Goal: Task Accomplishment & Management: Manage account settings

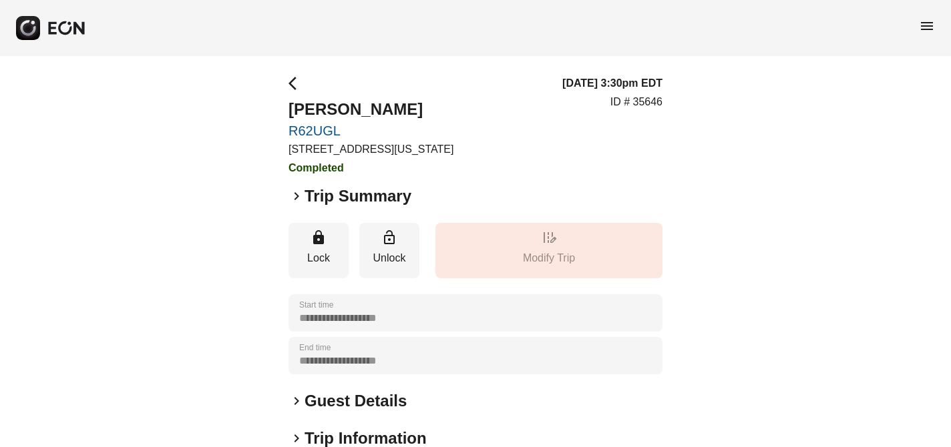
click at [925, 23] on span "menu" at bounding box center [926, 26] width 16 height 16
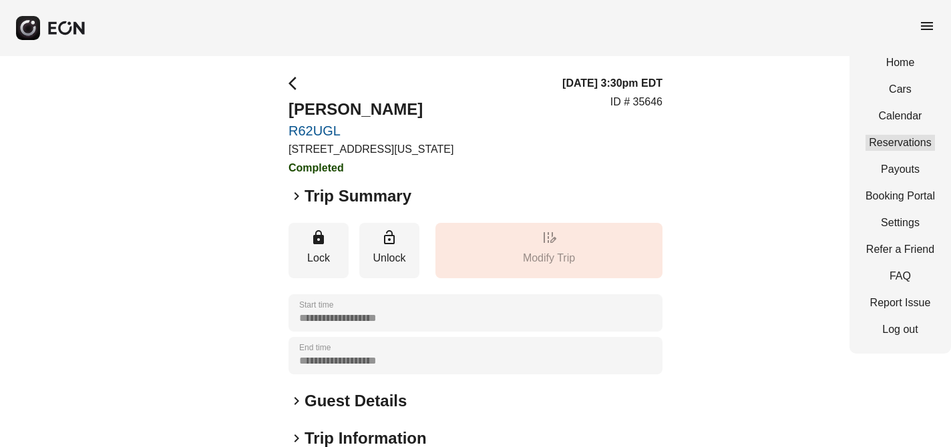
click at [909, 144] on link "Reservations" at bounding box center [899, 143] width 69 height 16
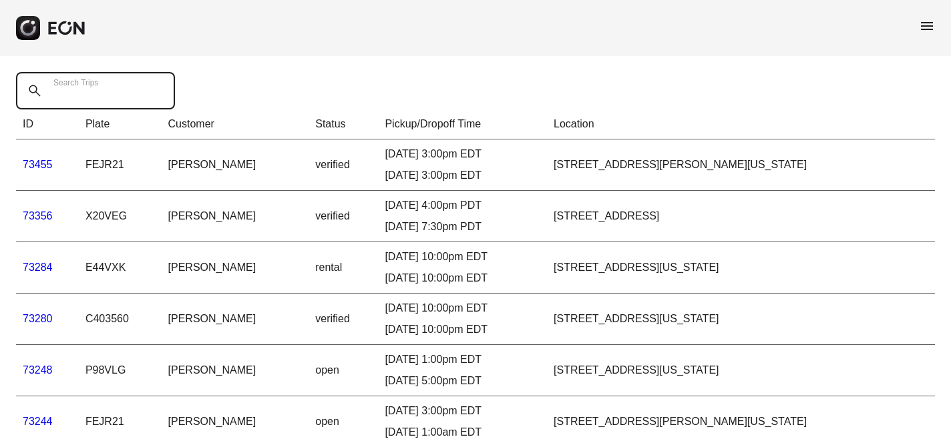
click at [82, 101] on Trips "Search Trips" at bounding box center [95, 90] width 159 height 37
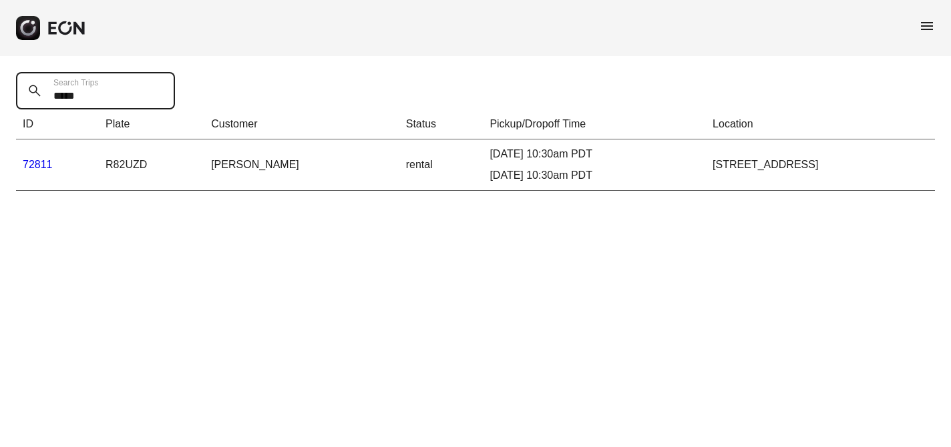
type Trips "*****"
click at [39, 164] on link "72811" at bounding box center [38, 164] width 30 height 11
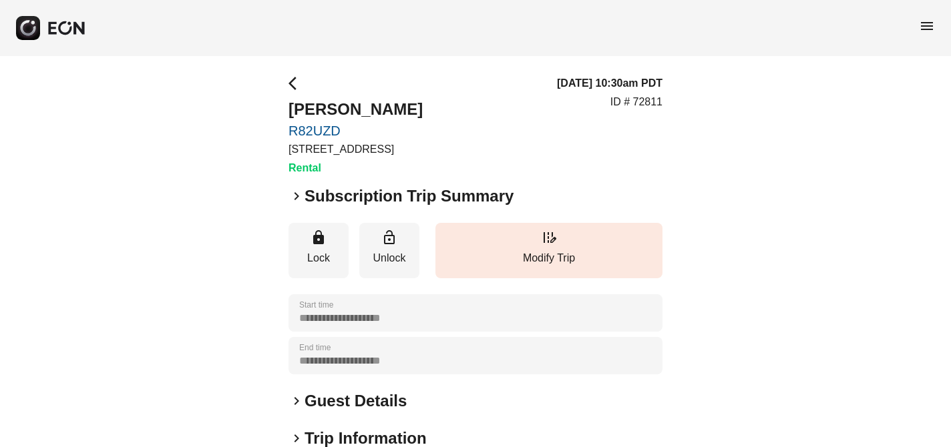
scroll to position [219, 0]
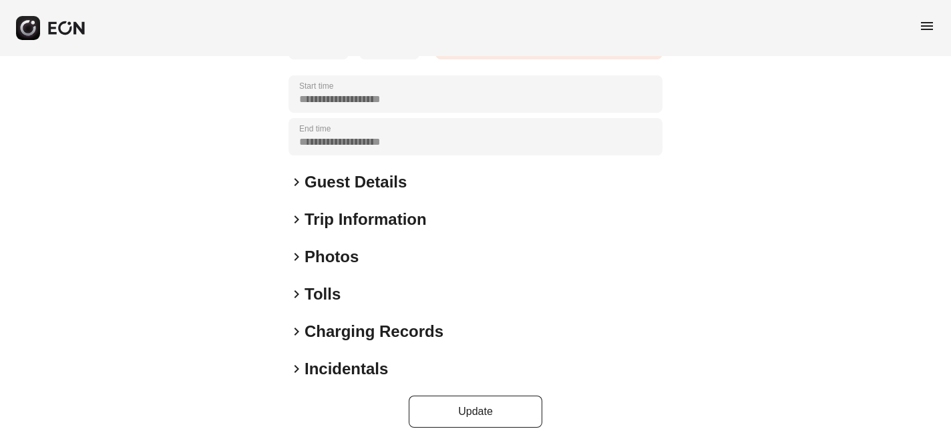
click at [296, 368] on span "keyboard_arrow_right" at bounding box center [296, 369] width 16 height 16
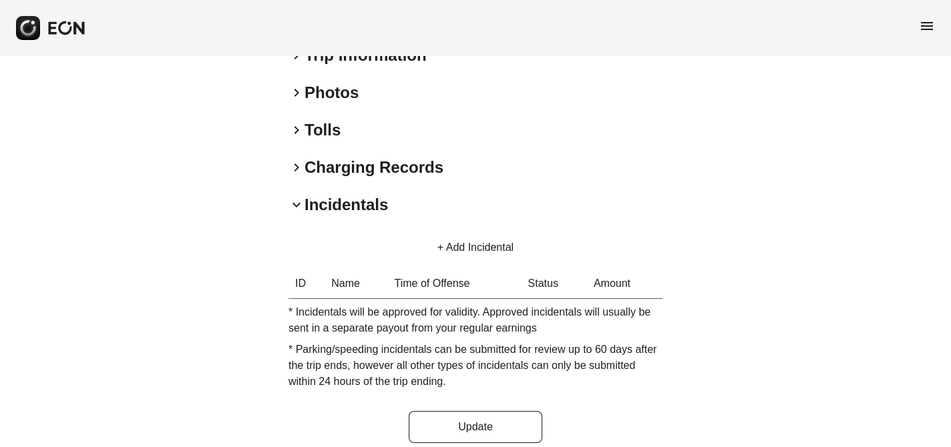
scroll to position [399, 0]
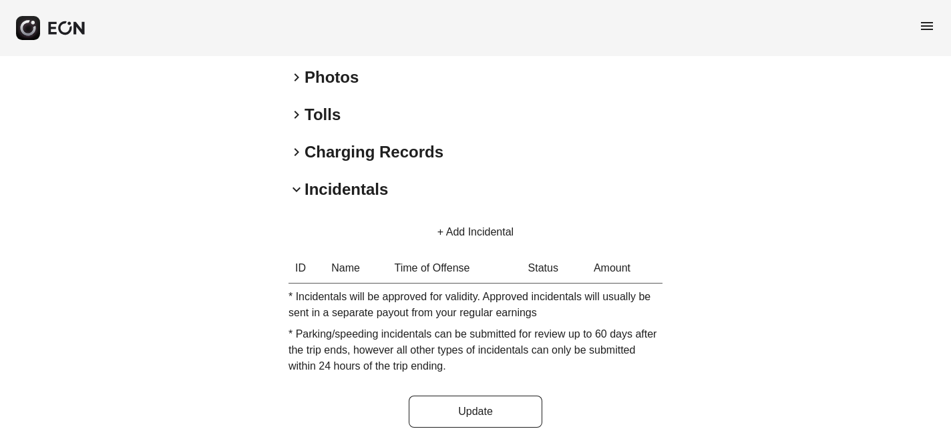
click at [461, 235] on button "+ Add Incidental" at bounding box center [475, 232] width 108 height 32
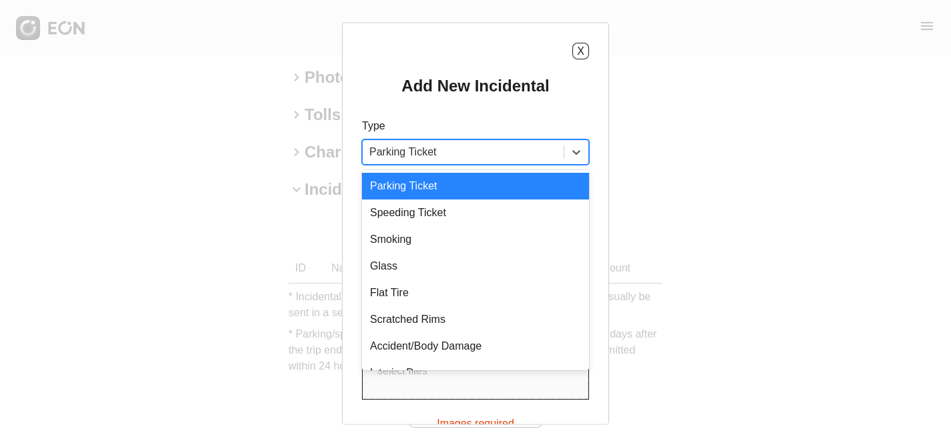
click at [481, 152] on div at bounding box center [463, 152] width 188 height 19
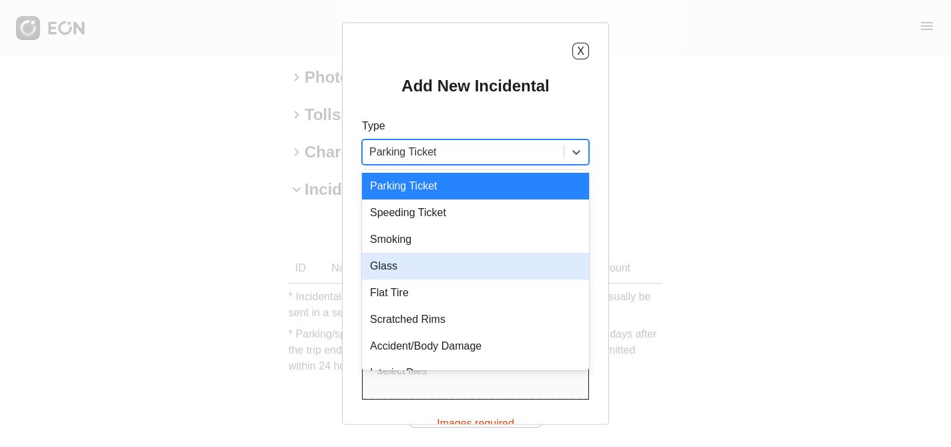
scroll to position [19, 0]
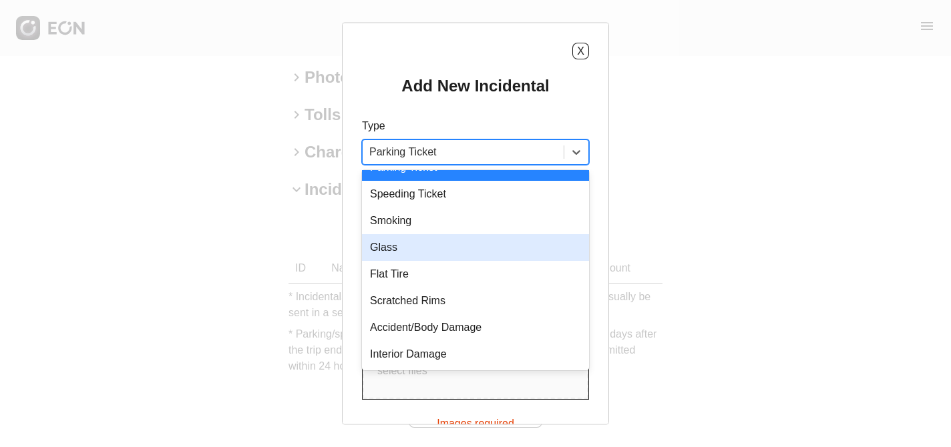
click at [394, 245] on div "Glass" at bounding box center [475, 247] width 227 height 27
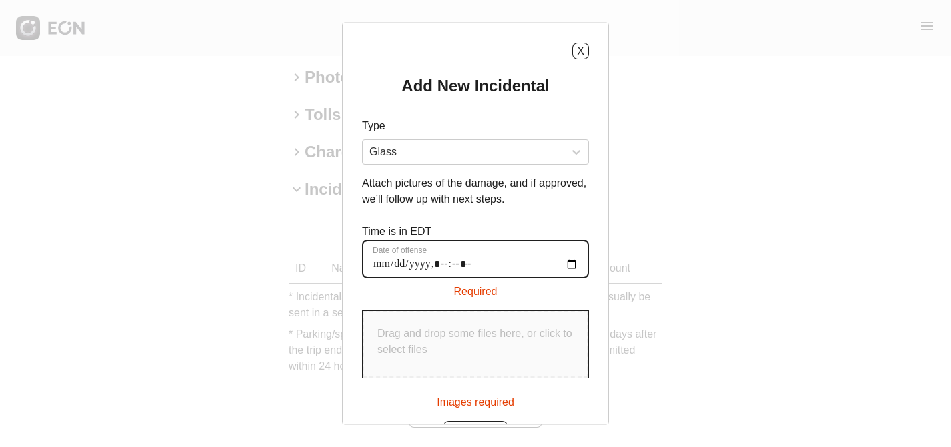
click at [377, 266] on offense "Date of offense" at bounding box center [475, 259] width 227 height 39
type offense "**********"
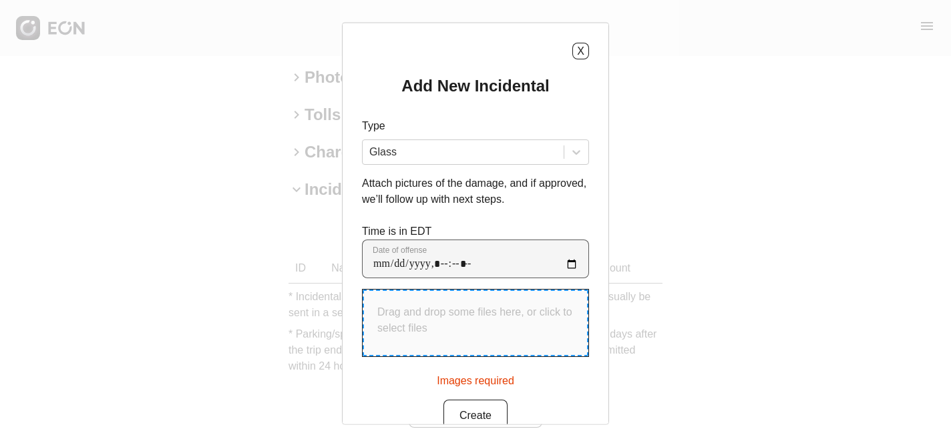
click at [396, 319] on p "Drag and drop some files here, or click to select files" at bounding box center [475, 320] width 196 height 32
type input "**********"
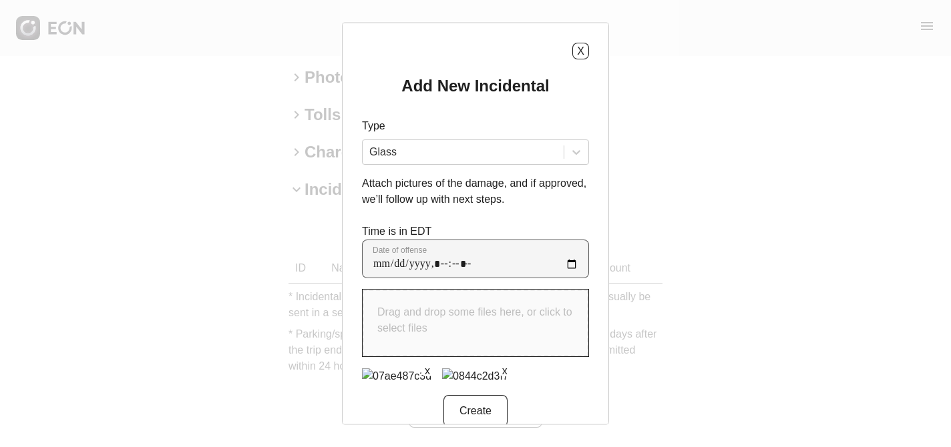
scroll to position [50, 0]
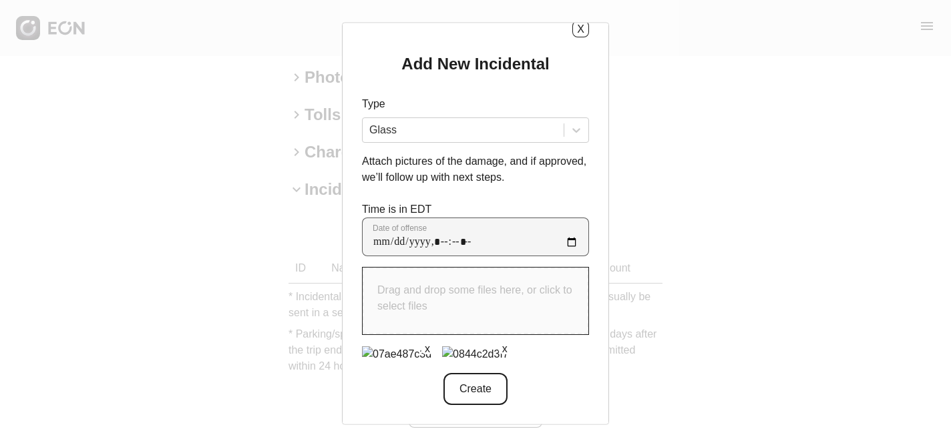
click at [482, 389] on button "Create" at bounding box center [475, 388] width 64 height 32
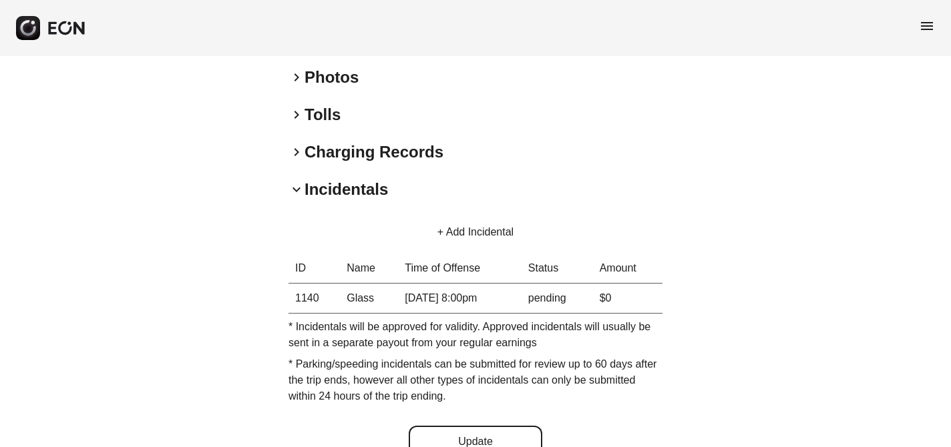
click at [483, 424] on button "Update" at bounding box center [476, 442] width 134 height 32
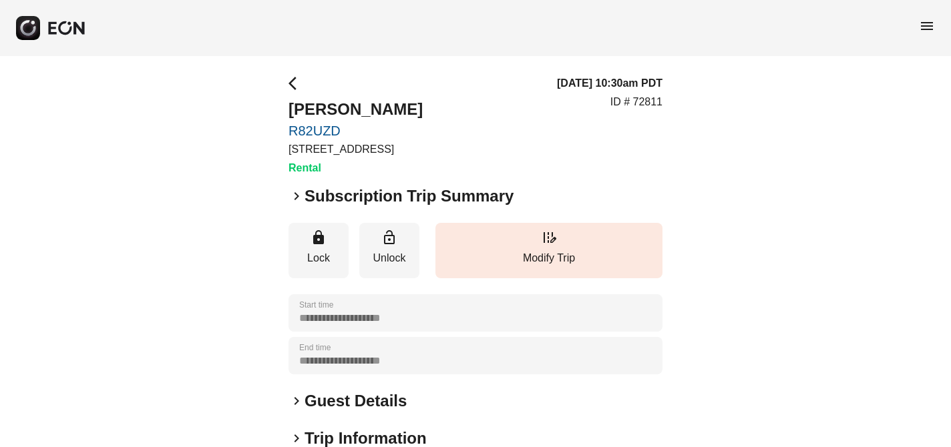
click at [932, 26] on span "menu" at bounding box center [926, 26] width 16 height 16
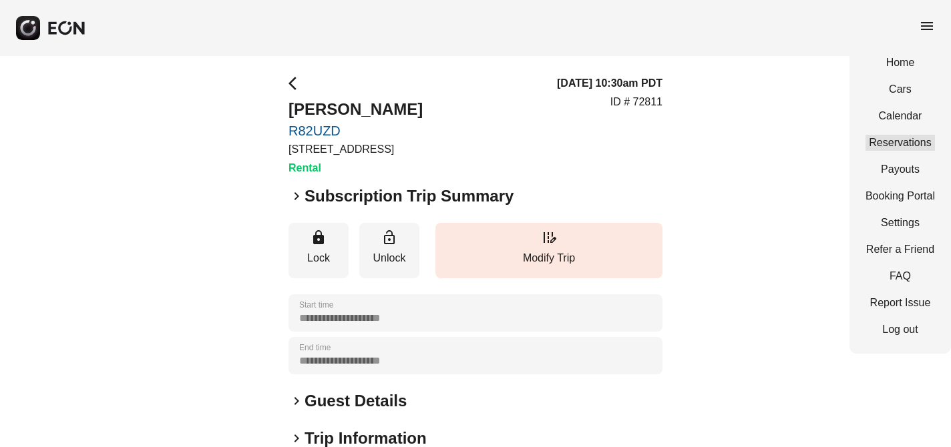
click at [892, 140] on link "Reservations" at bounding box center [899, 143] width 69 height 16
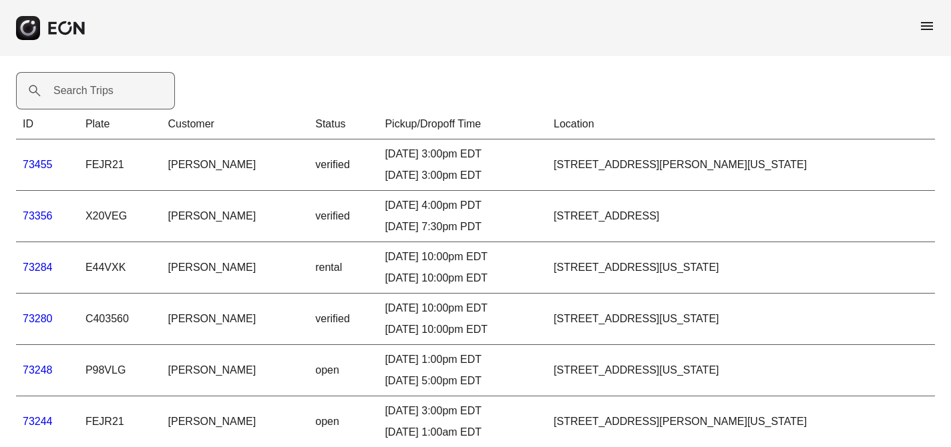
click at [63, 94] on label "Search Trips" at bounding box center [83, 91] width 60 height 16
click at [63, 94] on Trips "Search Trips" at bounding box center [95, 90] width 159 height 37
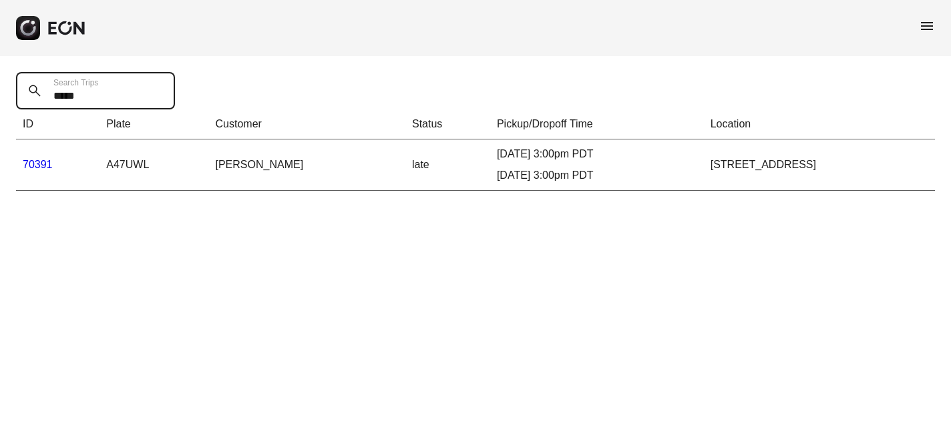
type Trips "*****"
click at [33, 165] on link "70391" at bounding box center [38, 164] width 30 height 11
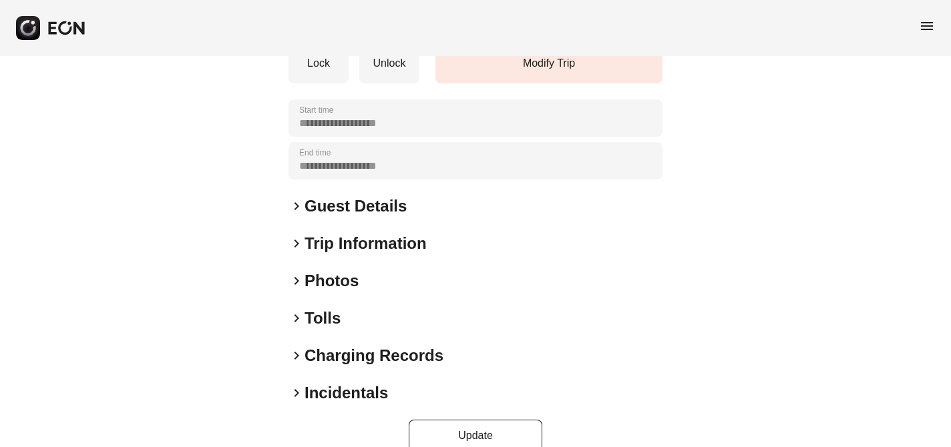
scroll to position [219, 0]
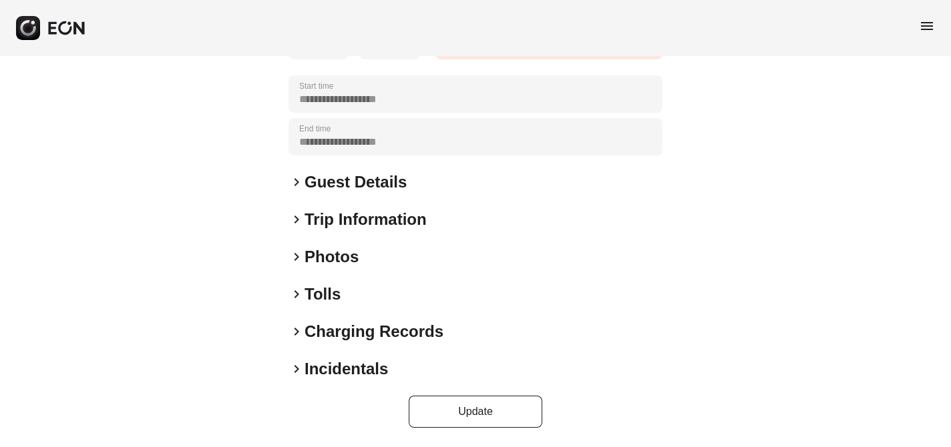
click at [296, 366] on span "keyboard_arrow_right" at bounding box center [296, 369] width 16 height 16
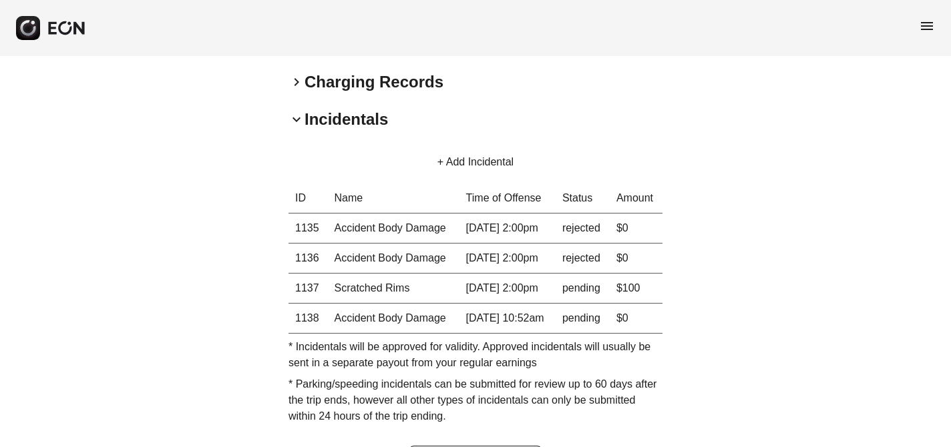
scroll to position [567, 0]
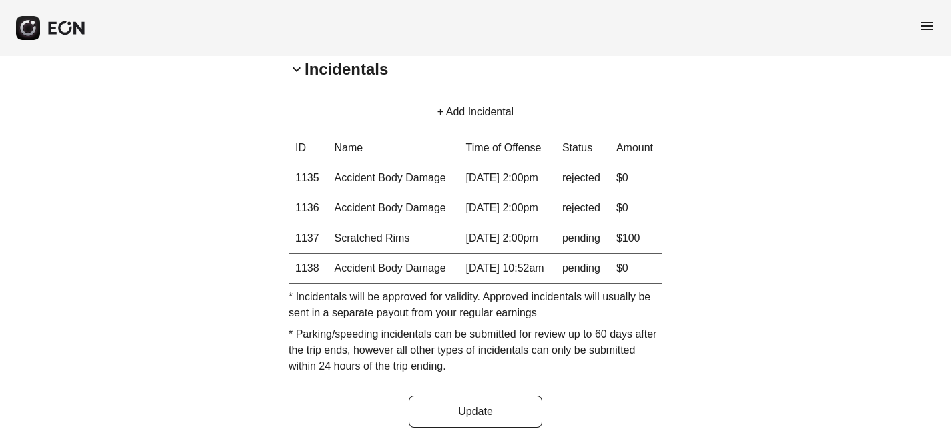
click at [488, 96] on button "+ Add Incidental" at bounding box center [475, 112] width 108 height 32
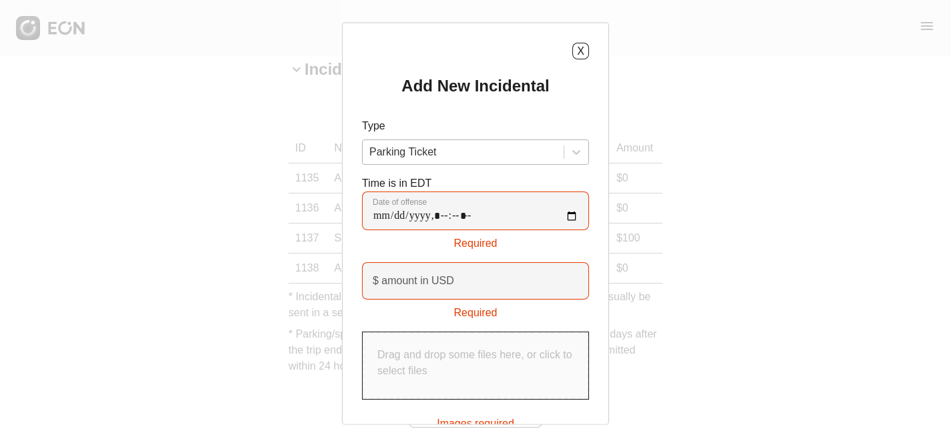
click at [480, 151] on div at bounding box center [463, 152] width 188 height 19
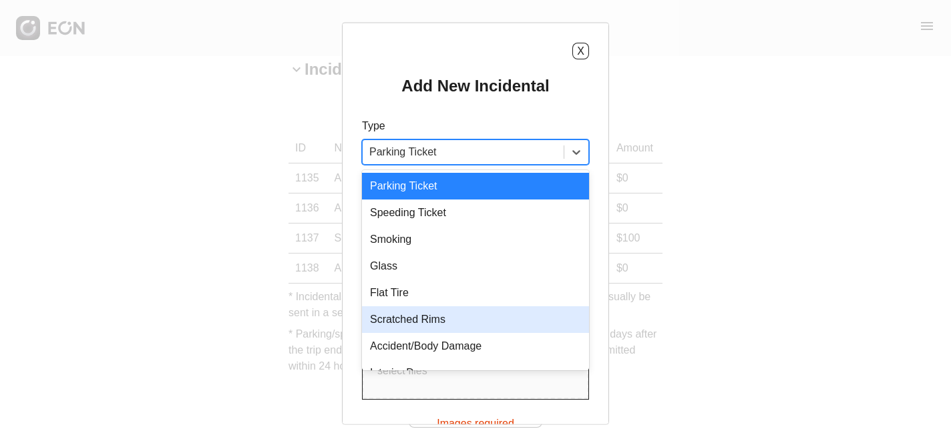
scroll to position [19, 0]
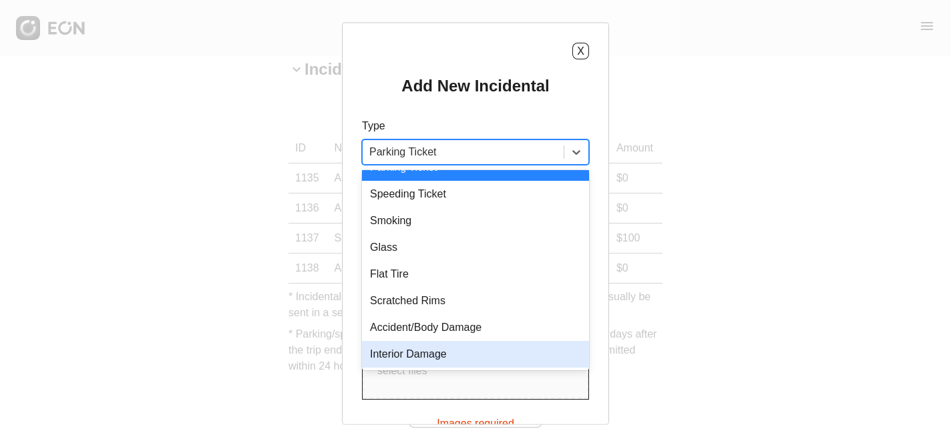
click at [420, 355] on div "Interior Damage" at bounding box center [475, 354] width 227 height 27
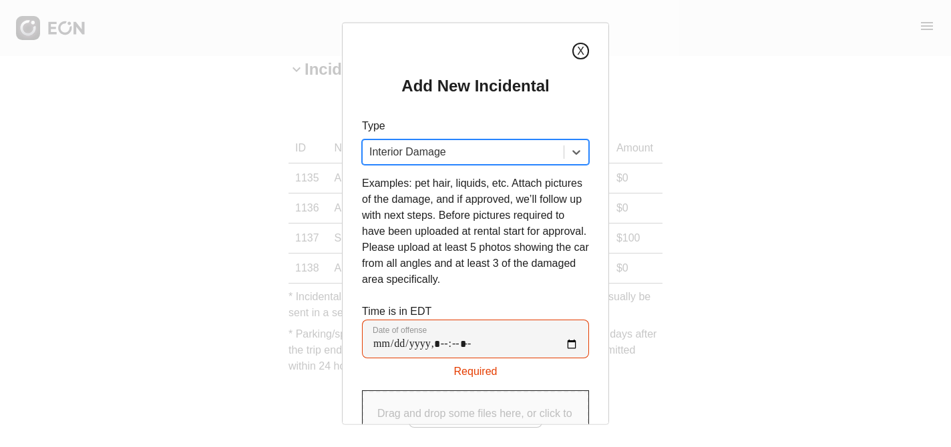
click at [577, 50] on button "X" at bounding box center [580, 51] width 17 height 17
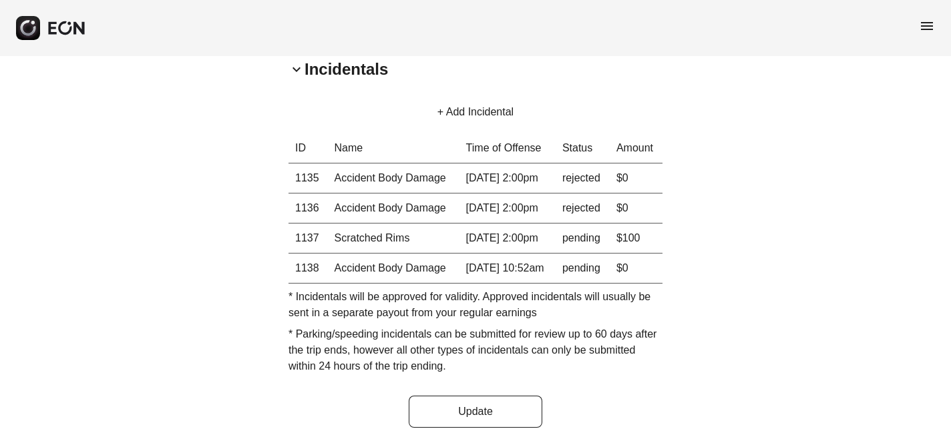
click at [471, 96] on button "+ Add Incidental" at bounding box center [475, 112] width 108 height 32
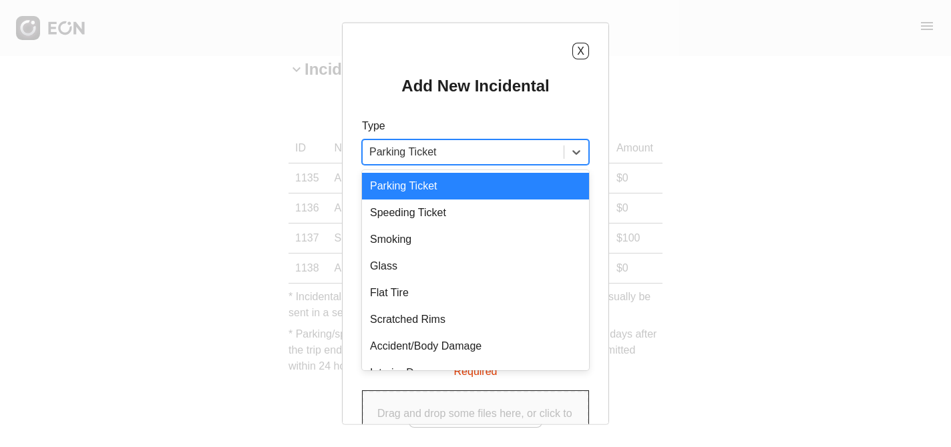
click at [451, 153] on div at bounding box center [463, 152] width 188 height 19
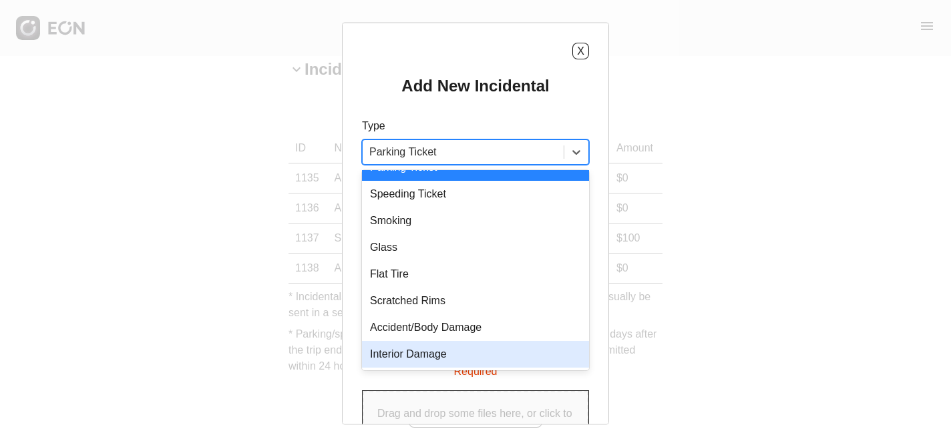
click at [421, 353] on div "Interior Damage" at bounding box center [475, 354] width 227 height 27
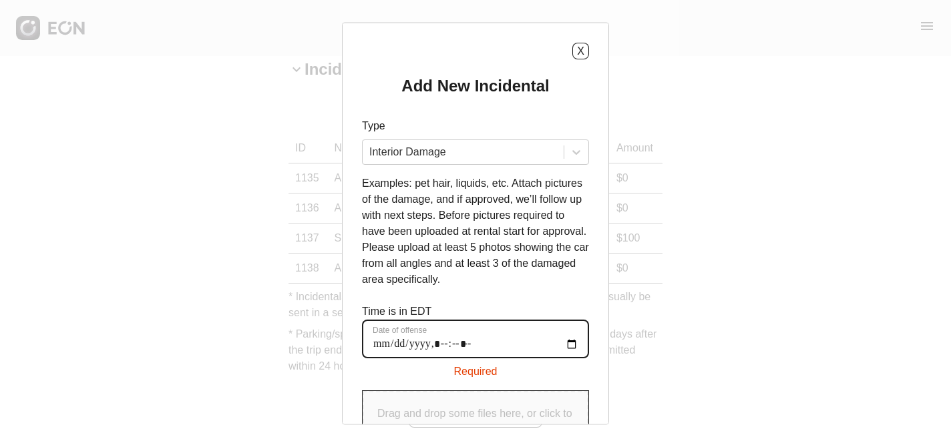
click at [387, 344] on offense "Date of offense" at bounding box center [475, 339] width 227 height 39
type offense "**********"
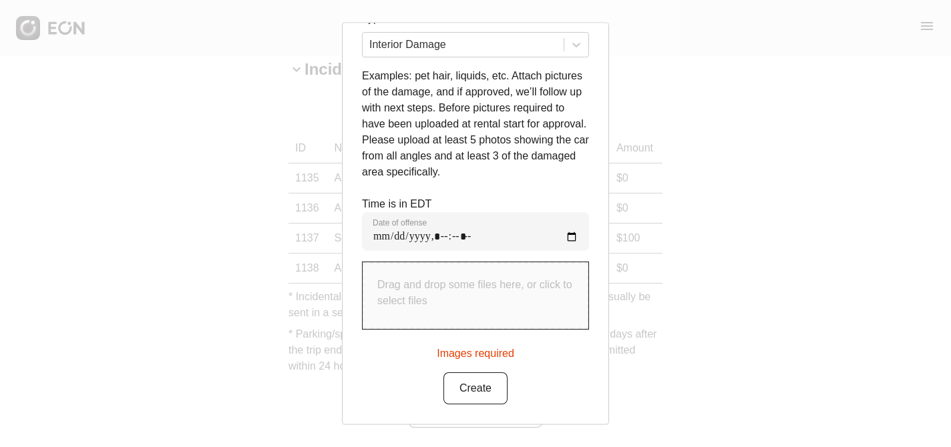
click at [461, 294] on p "Drag and drop some files here, or click to select files" at bounding box center [475, 294] width 196 height 32
type input "**********"
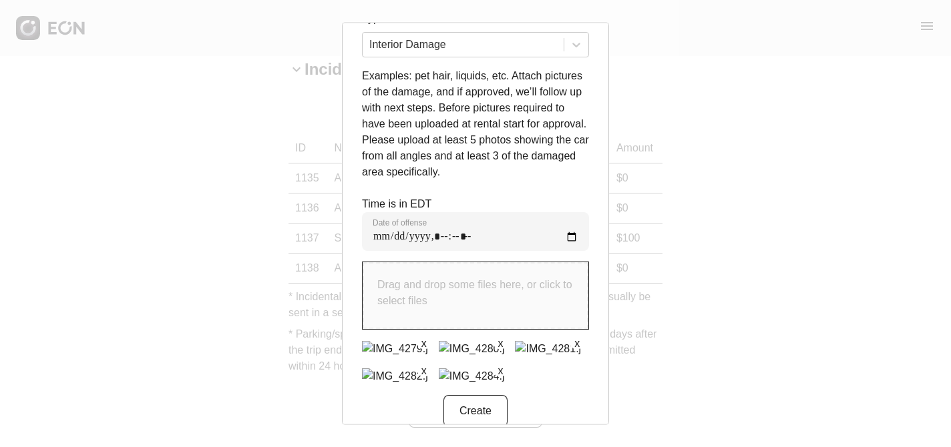
click at [427, 290] on p "Drag and drop some files here, or click to select files" at bounding box center [475, 294] width 196 height 32
click at [450, 290] on p "Drag and drop some files here, or click to select files" at bounding box center [475, 294] width 196 height 32
type input "**********"
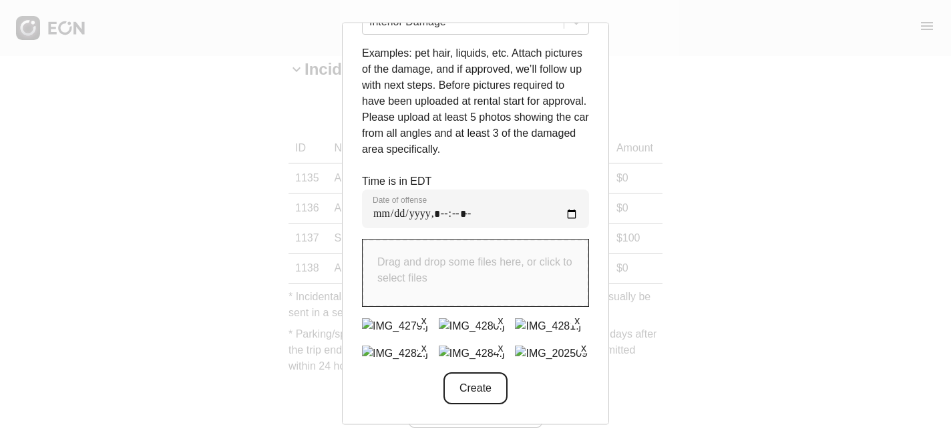
click at [474, 390] on button "Create" at bounding box center [475, 388] width 64 height 32
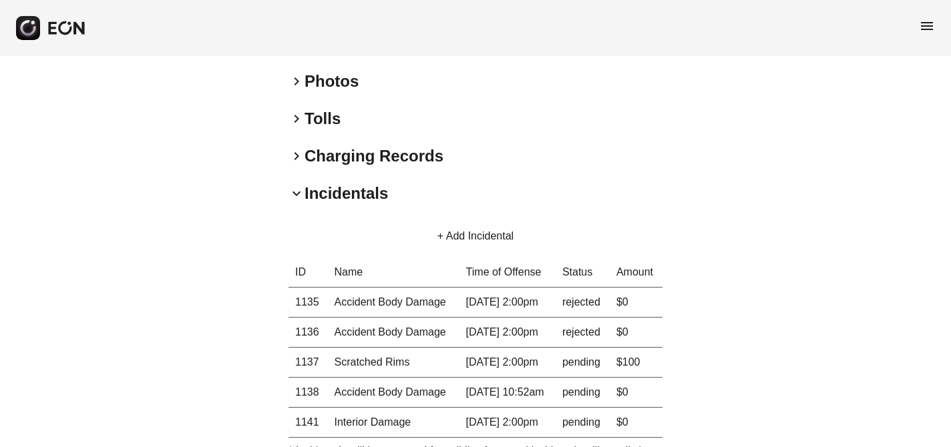
scroll to position [0, 0]
